Goal: Transaction & Acquisition: Purchase product/service

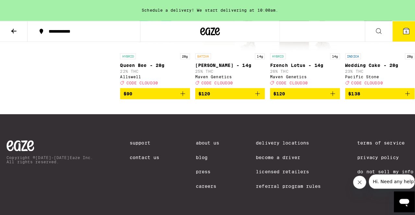
scroll to position [5910, 0]
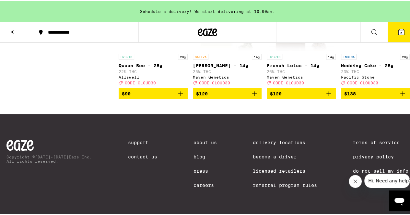
click at [392, 28] on button "5" at bounding box center [401, 31] width 27 height 20
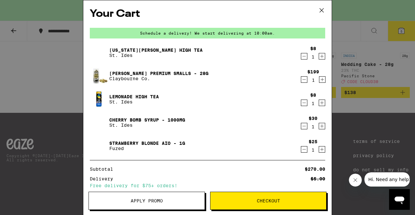
click at [301, 79] on icon "Decrement" at bounding box center [304, 80] width 6 height 8
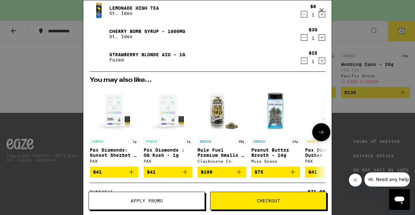
scroll to position [146, 0]
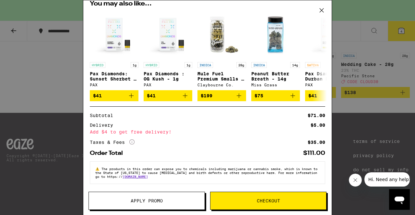
click at [115, 202] on span "Apply Promo" at bounding box center [147, 201] width 116 height 5
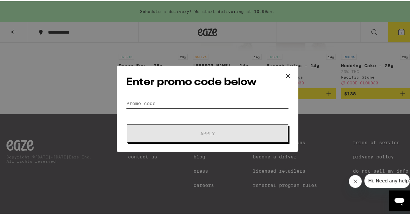
click at [187, 98] on input "Promo Code" at bounding box center [207, 103] width 163 height 10
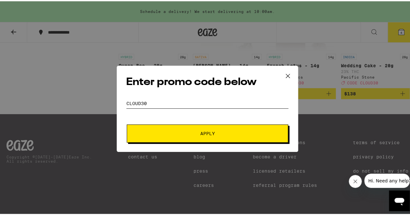
type input "cloud30"
click at [203, 137] on button "Apply" at bounding box center [207, 132] width 161 height 18
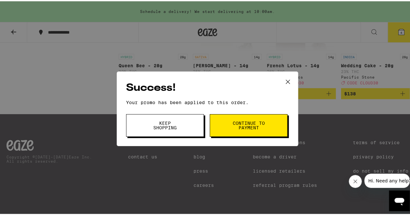
click at [284, 76] on icon at bounding box center [288, 81] width 10 height 10
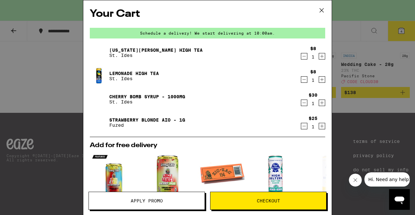
click at [321, 10] on icon at bounding box center [321, 10] width 4 height 4
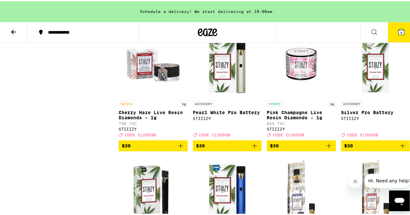
scroll to position [3422, 0]
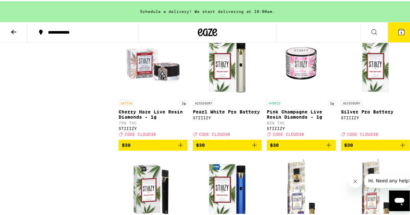
click at [399, 24] on icon "Add to bag" at bounding box center [403, 21] width 8 height 8
click at [199, 24] on icon "Decrement" at bounding box center [198, 21] width 8 height 8
click at [400, 24] on icon "Increment" at bounding box center [404, 21] width 8 height 8
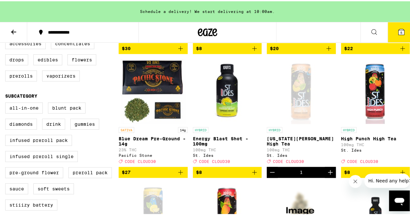
scroll to position [172, 0]
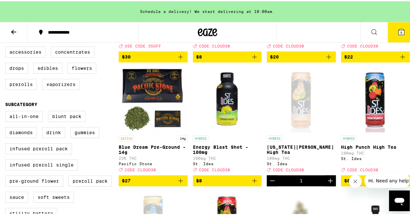
click at [270, 184] on icon "Decrement" at bounding box center [272, 180] width 8 height 8
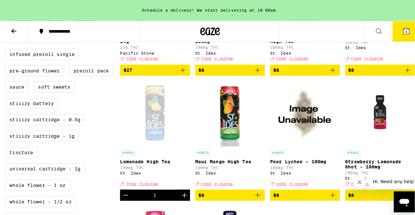
scroll to position [283, 0]
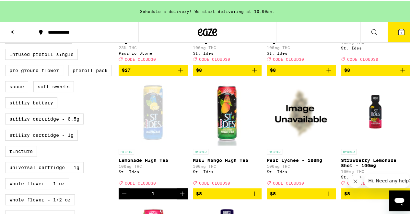
click at [397, 34] on icon at bounding box center [401, 31] width 8 height 8
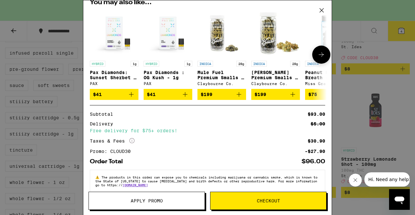
scroll to position [132, 0]
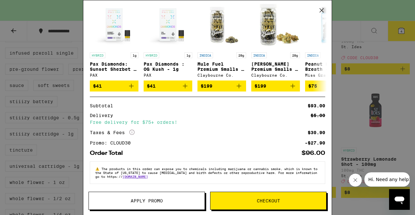
click at [244, 206] on button "Checkout" at bounding box center [268, 201] width 116 height 18
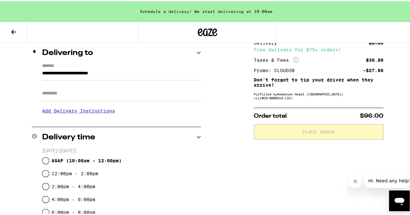
scroll to position [75, 0]
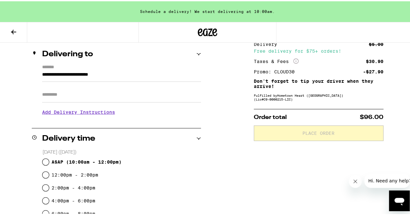
click at [0, 141] on div "**********" at bounding box center [207, 213] width 415 height 376
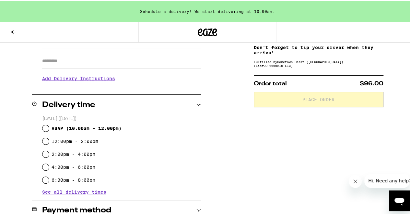
scroll to position [109, 0]
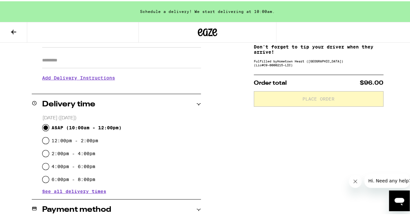
click at [46, 126] on input "ASAP ( 10:00am - 12:00pm )" at bounding box center [45, 126] width 6 height 6
radio input "true"
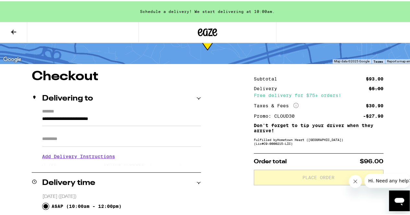
scroll to position [24, 0]
